Goal: Task Accomplishment & Management: Manage account settings

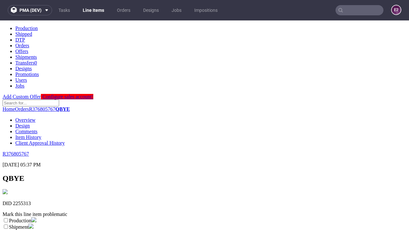
scroll to position [112, 0]
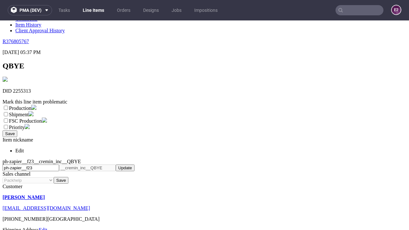
select select "dtp_ca_needed"
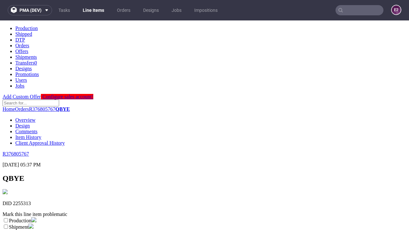
scroll to position [0, 0]
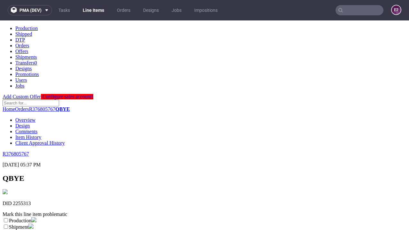
checkbox input "true"
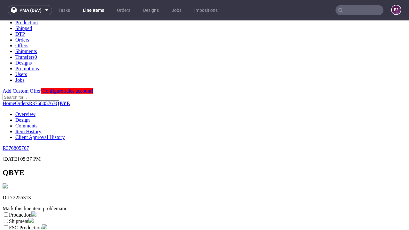
type textarea "test"
